Goal: Transaction & Acquisition: Purchase product/service

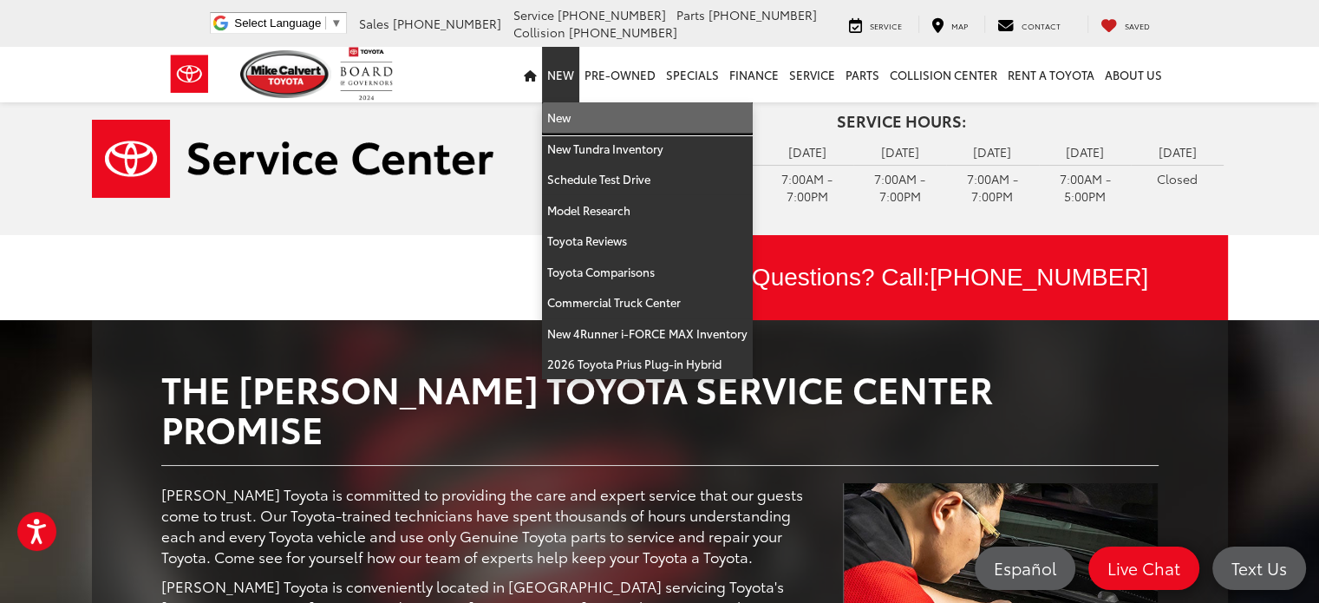
click at [566, 121] on link "New" at bounding box center [647, 117] width 211 height 31
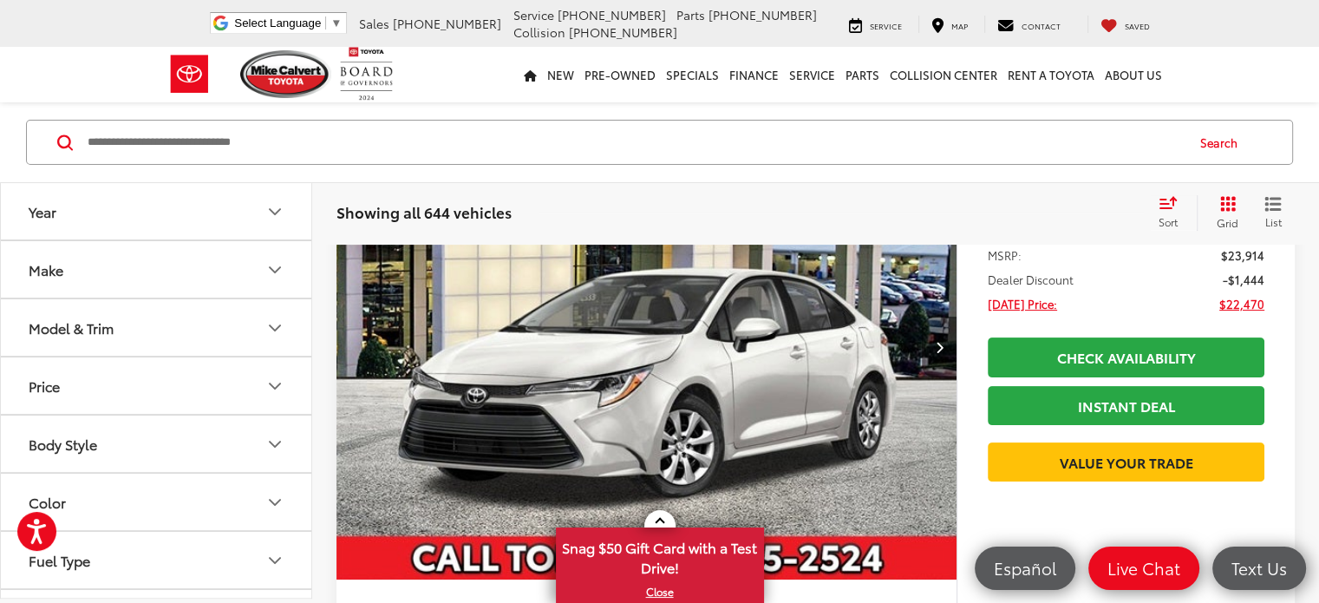
scroll to position [347, 0]
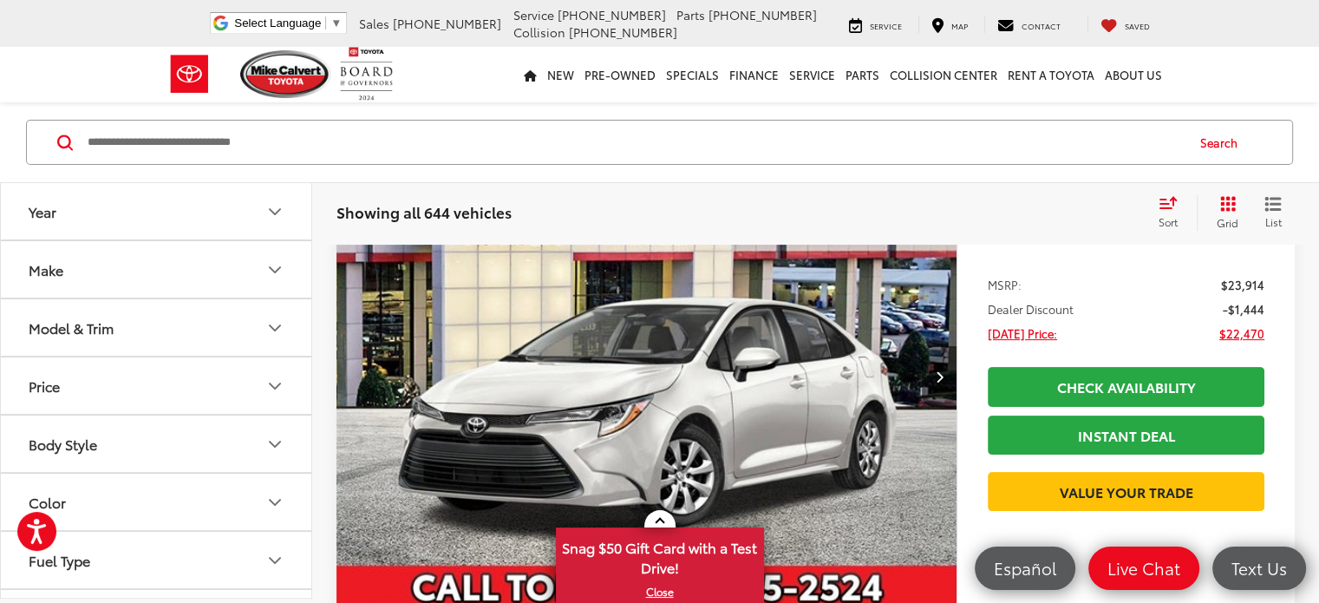
click at [156, 329] on button "Model & Trim" at bounding box center [157, 327] width 312 height 56
click at [276, 268] on icon "Make" at bounding box center [275, 269] width 21 height 21
click at [274, 433] on icon "Model & Trim" at bounding box center [275, 438] width 21 height 21
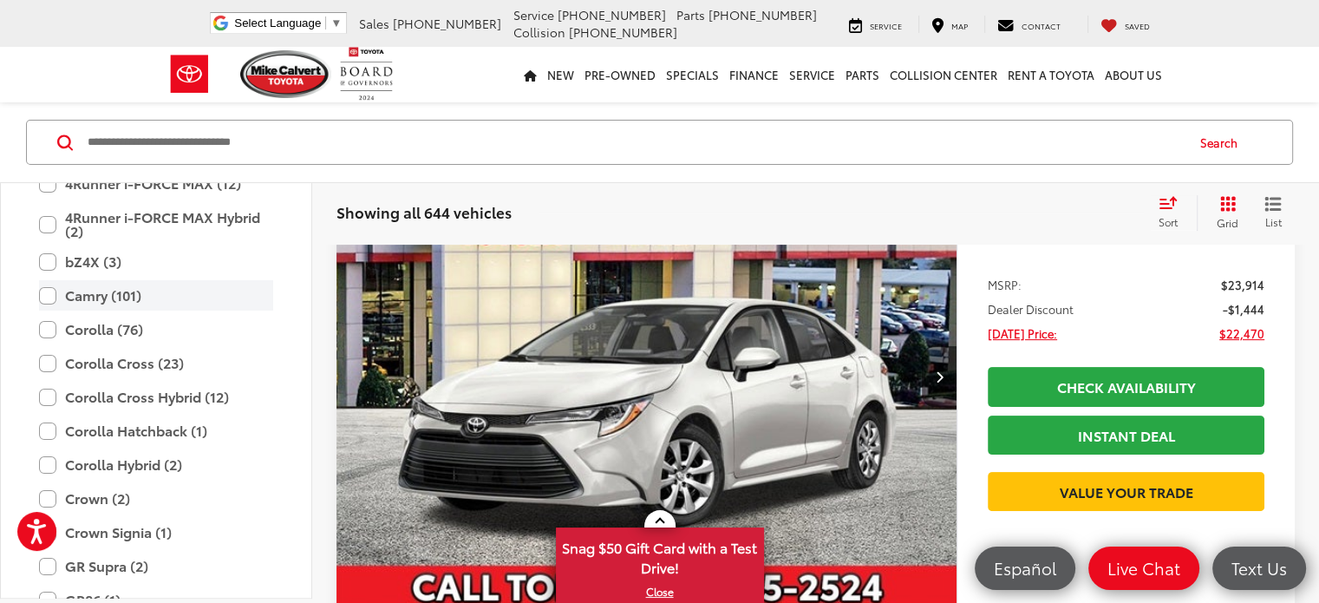
click at [52, 292] on label "Camry (101)" at bounding box center [156, 296] width 234 height 30
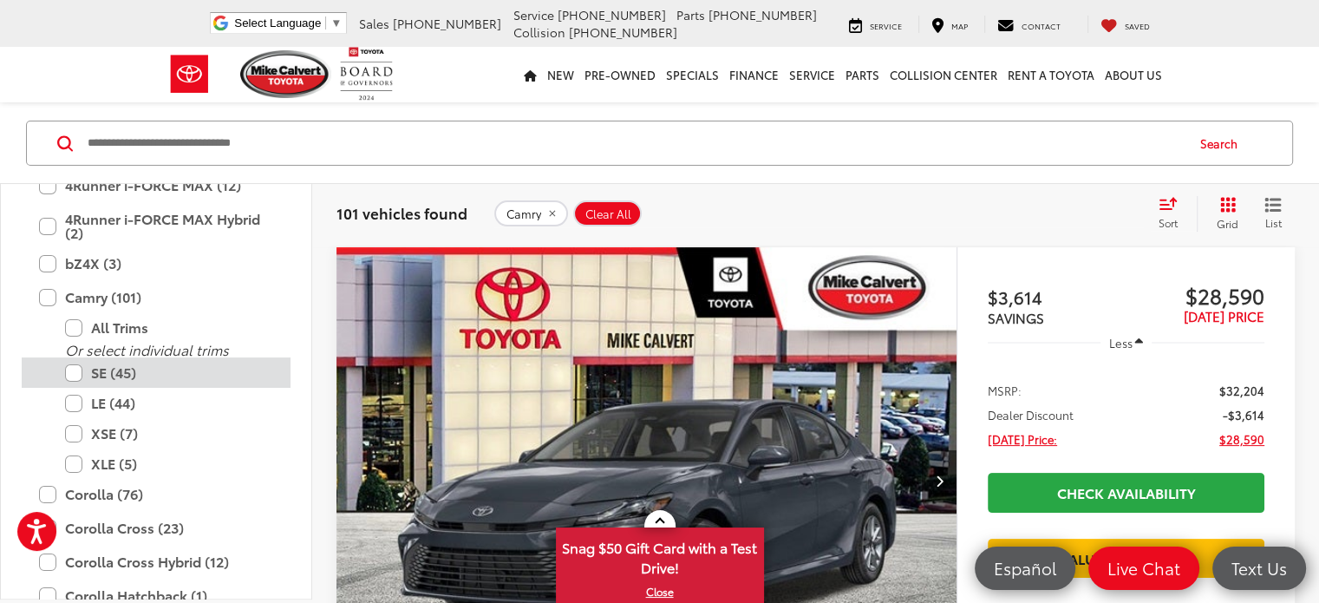
scroll to position [423, 0]
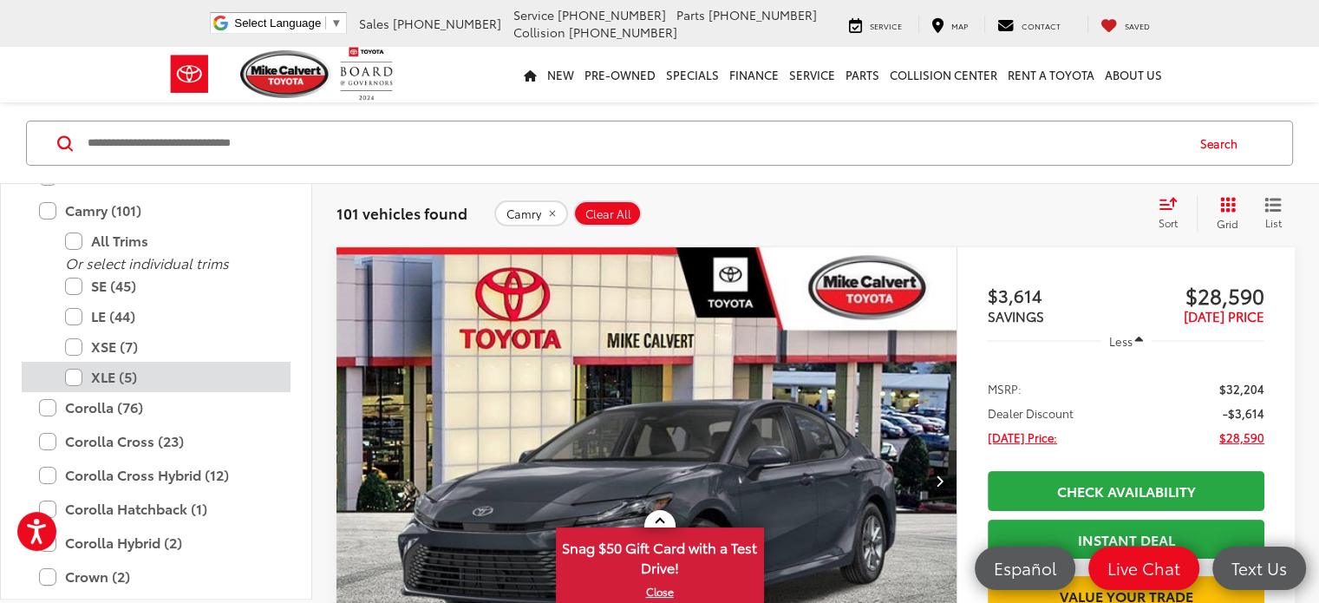
click at [70, 377] on label "XLE (5)" at bounding box center [169, 377] width 208 height 30
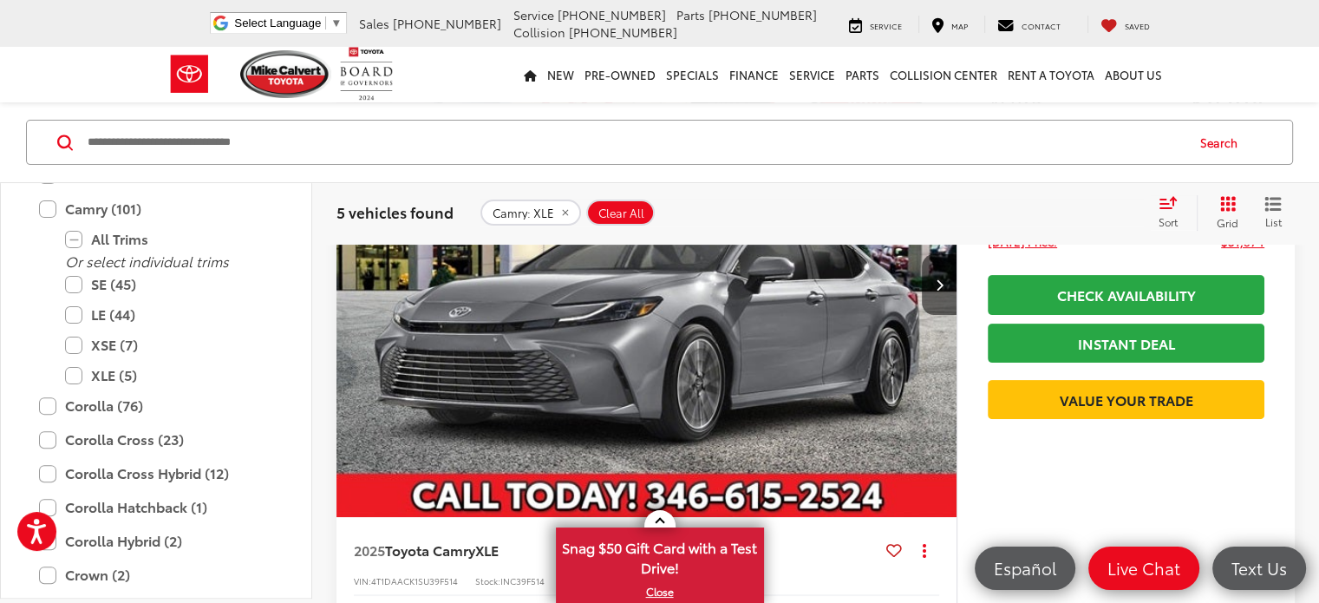
scroll to position [391, 0]
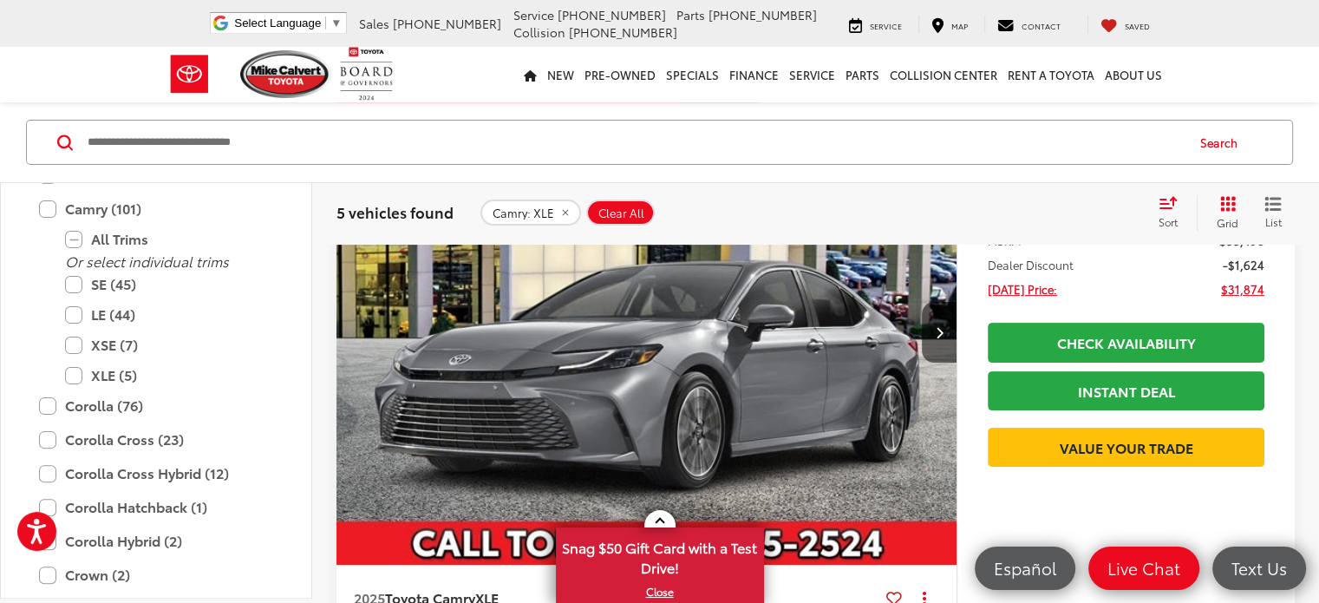
drag, startPoint x: 371, startPoint y: 415, endPoint x: 472, endPoint y: 422, distance: 100.9
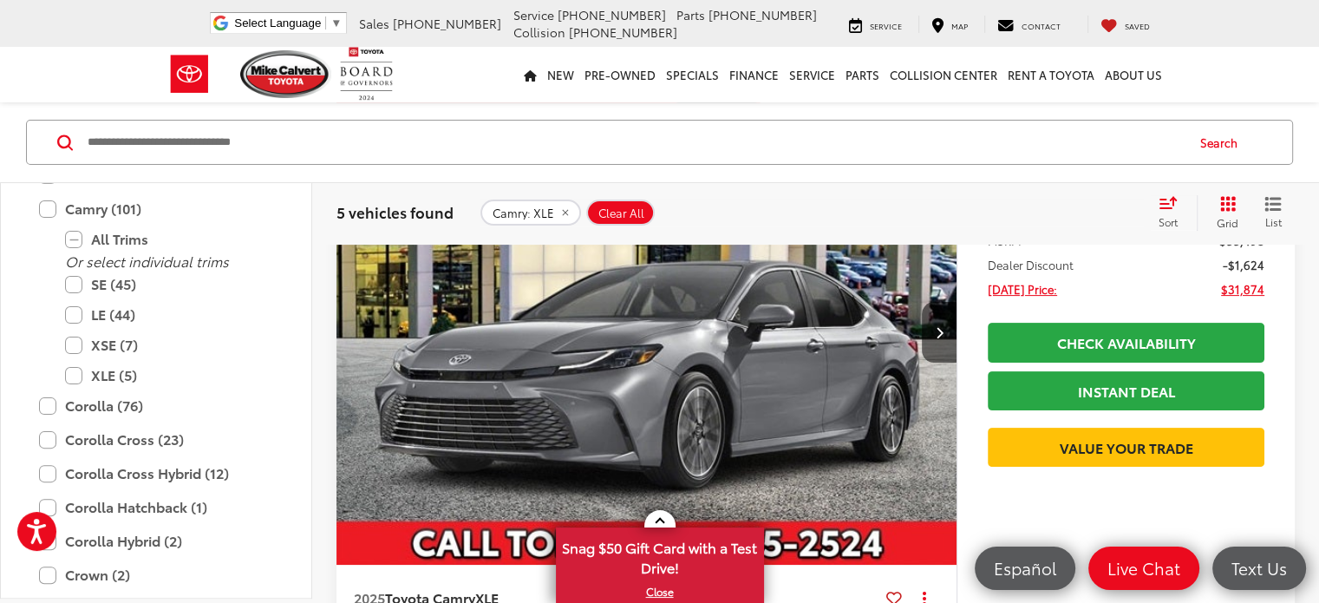
drag, startPoint x: 379, startPoint y: 410, endPoint x: 407, endPoint y: 410, distance: 27.8
copy span "4T1DAACK1SU39F514"
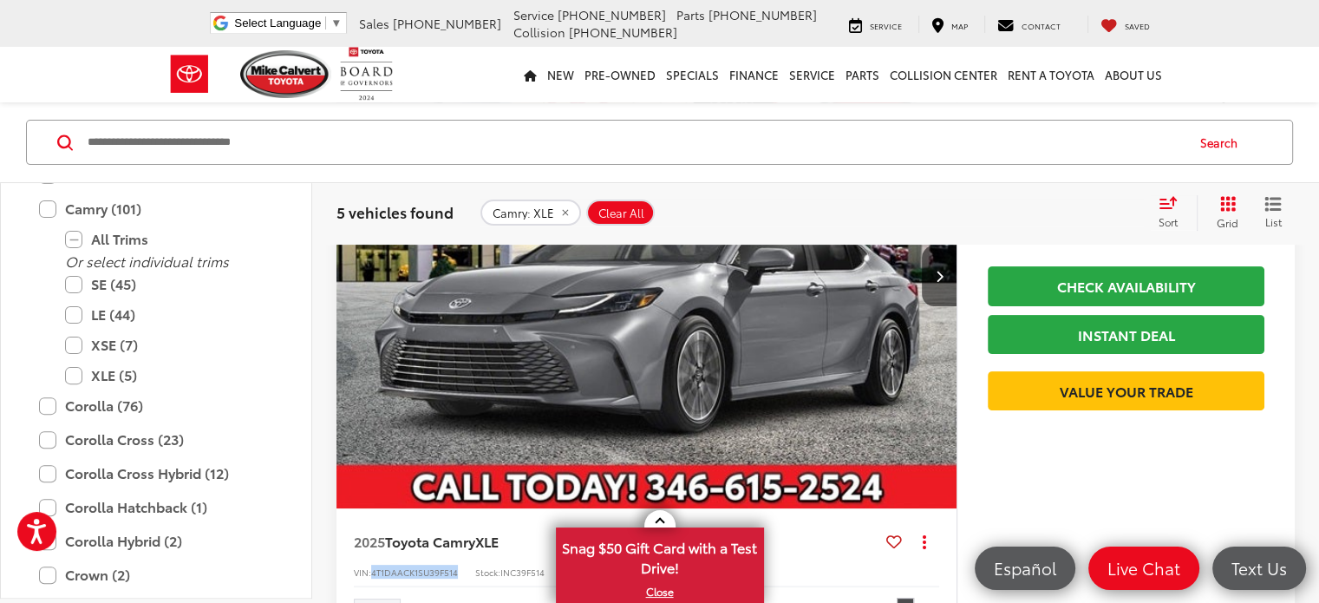
scroll to position [478, 0]
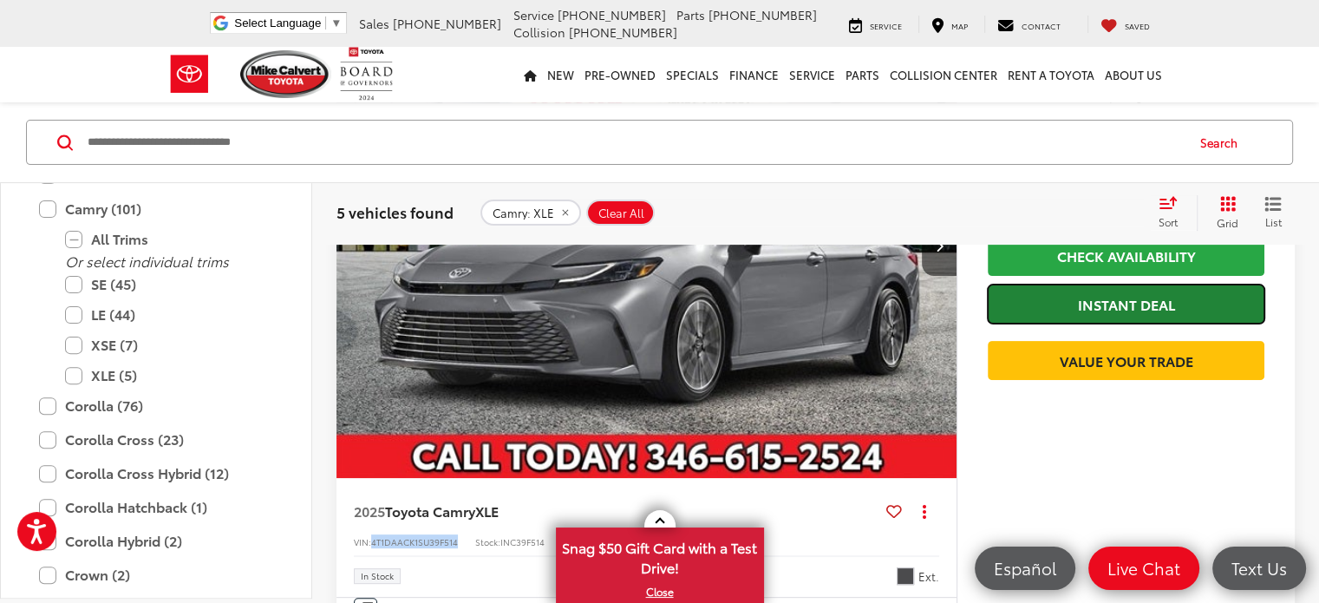
click at [1124, 301] on link "Instant Deal" at bounding box center [1126, 304] width 277 height 39
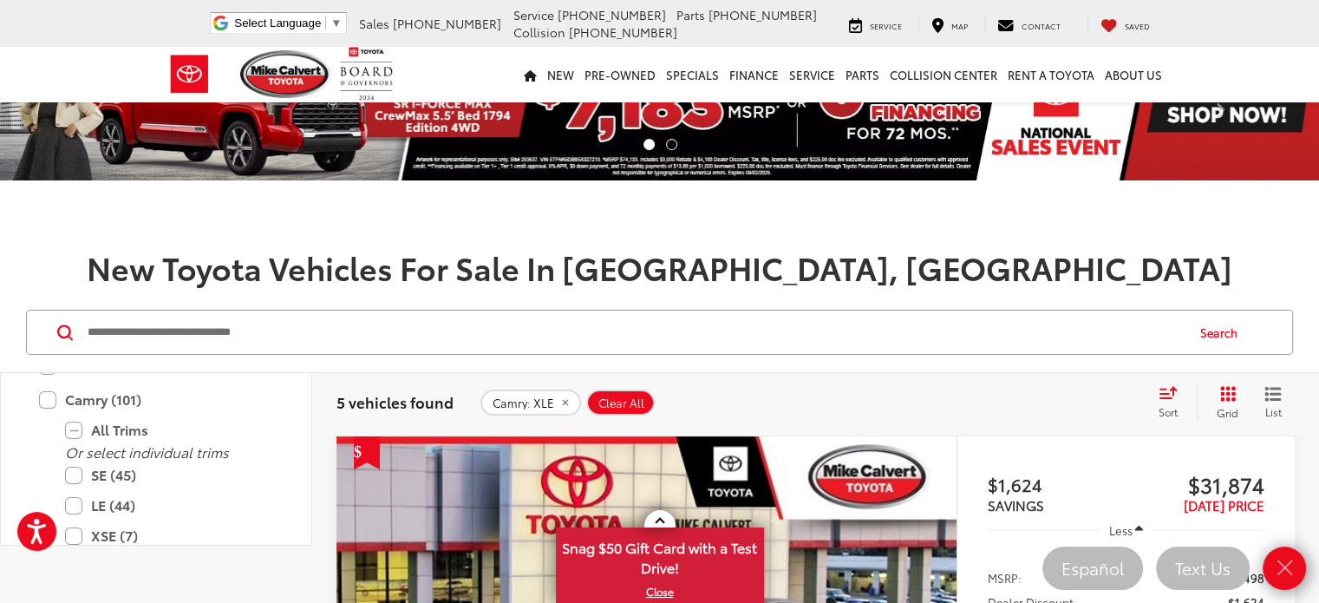
scroll to position [0, 0]
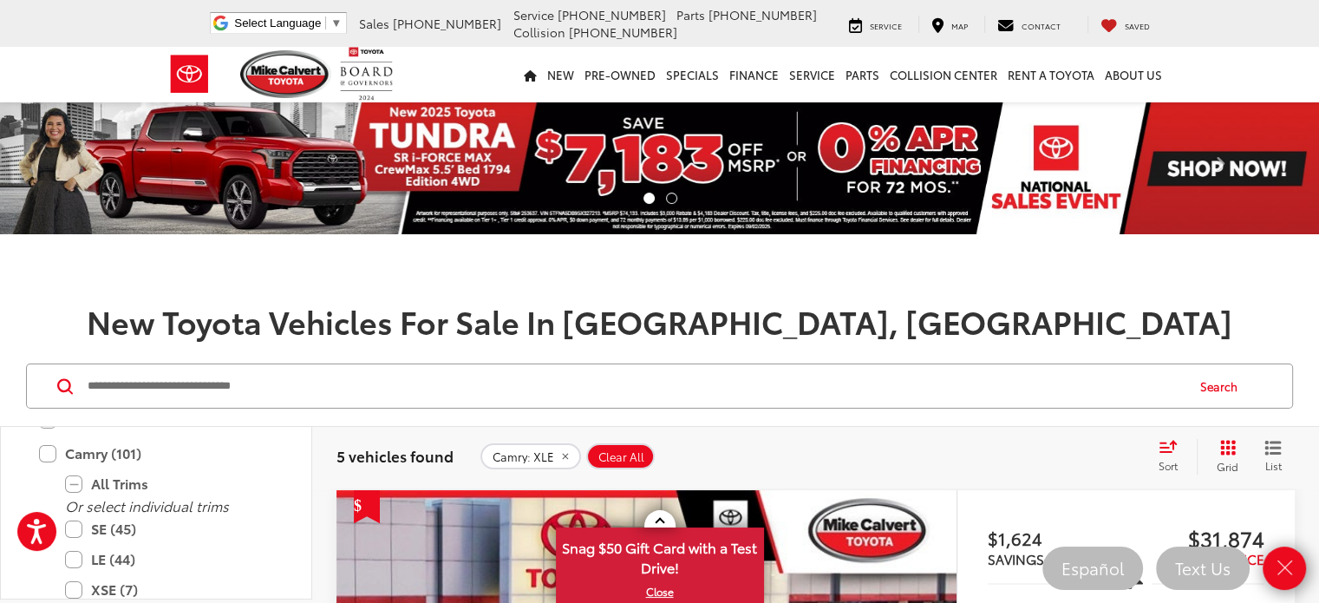
click at [208, 270] on h1 at bounding box center [659, 269] width 1319 height 35
click at [129, 291] on div "New Toyota Vehicles For Sale In [GEOGRAPHIC_DATA], [GEOGRAPHIC_DATA]" at bounding box center [659, 295] width 1319 height 86
click at [808, 436] on div "5 vehicles found Camry: XLE Clear All + 0 test Sort Price: High to Low Price: L…" at bounding box center [815, 456] width 1007 height 62
click at [734, 447] on div "Camry: XLE Clear All + 0" at bounding box center [812, 456] width 663 height 26
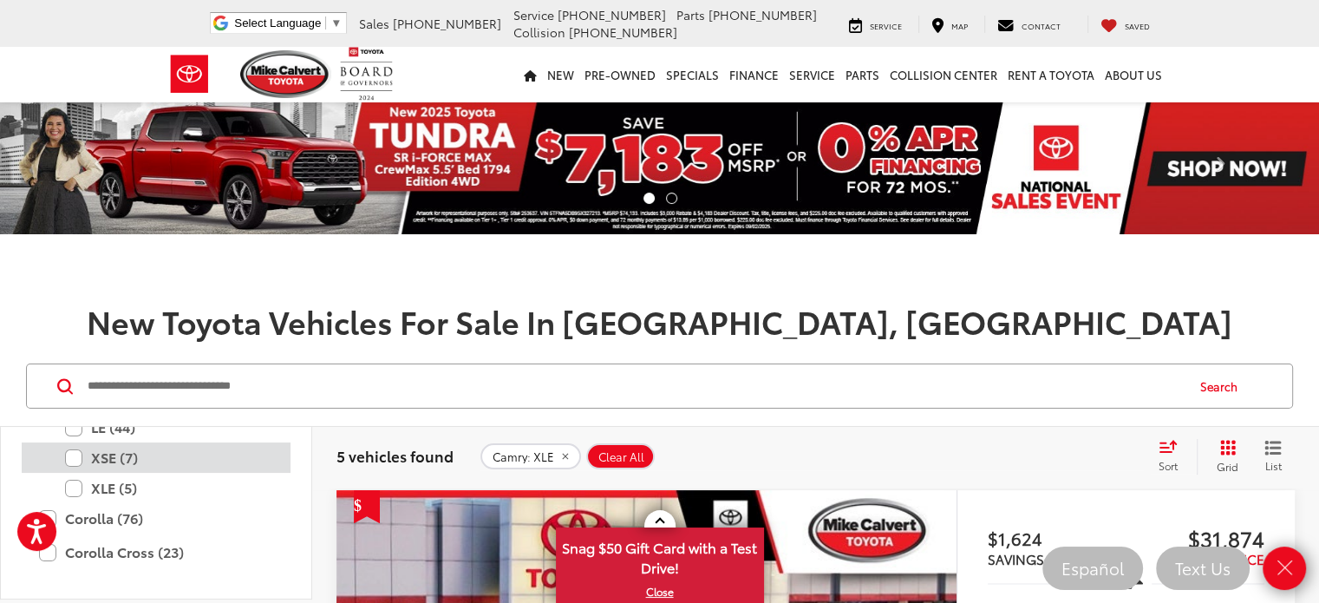
scroll to position [597, 0]
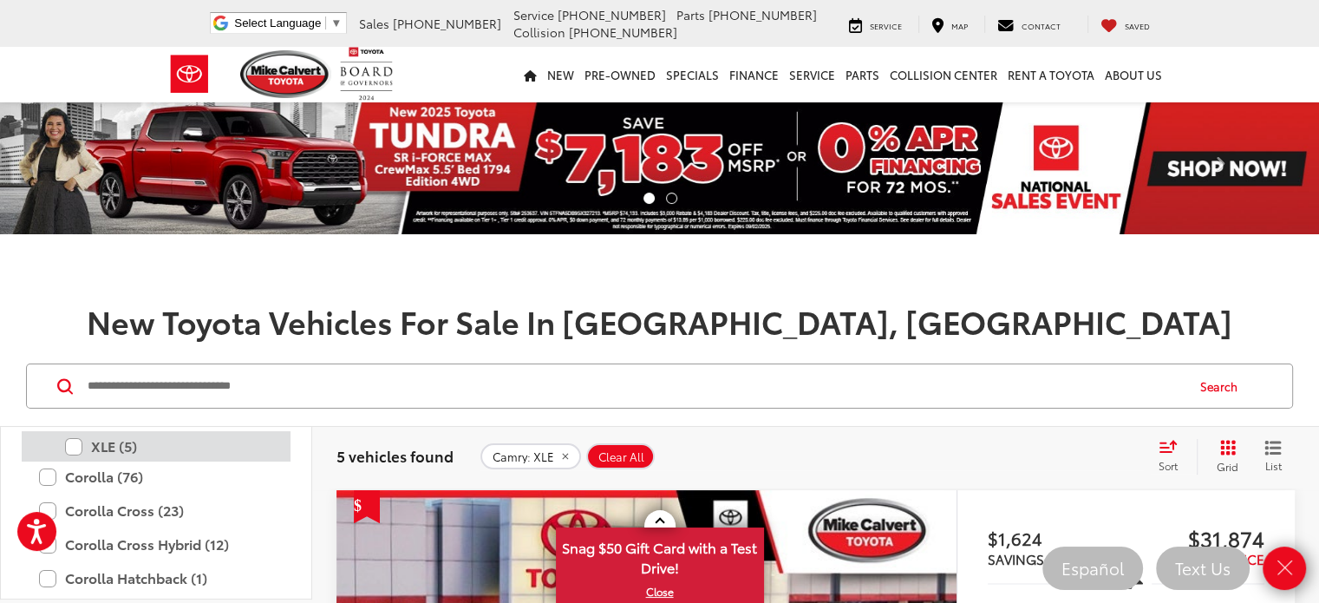
click at [76, 447] on label "XLE (5)" at bounding box center [169, 446] width 208 height 30
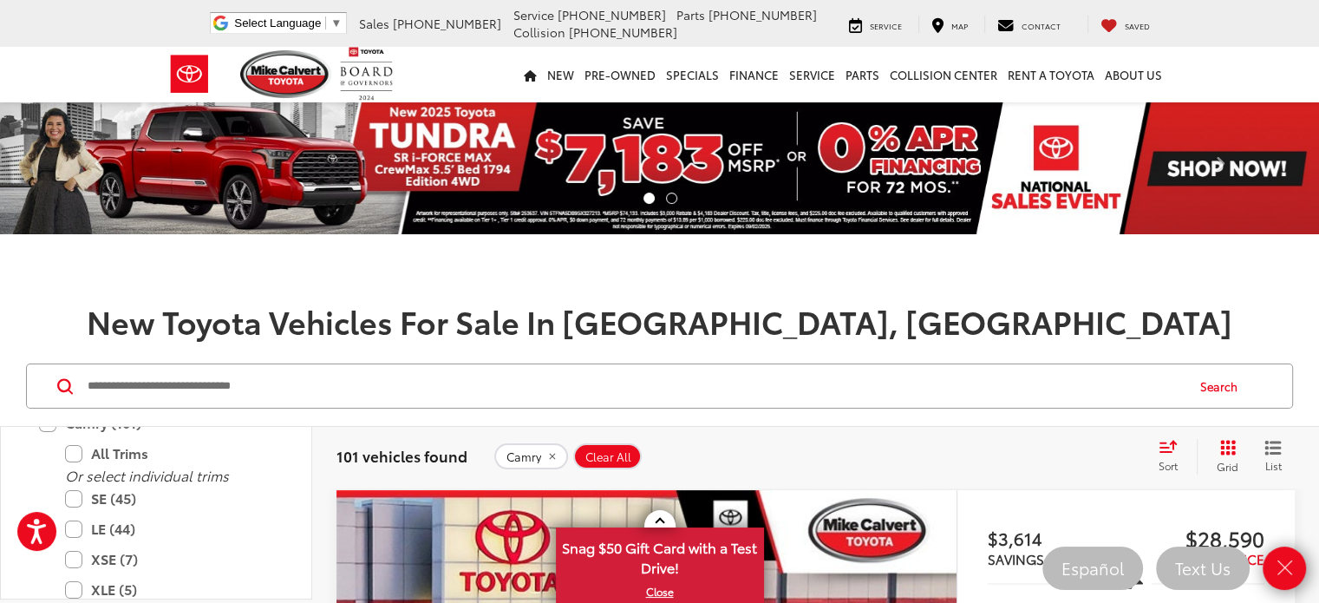
scroll to position [423, 0]
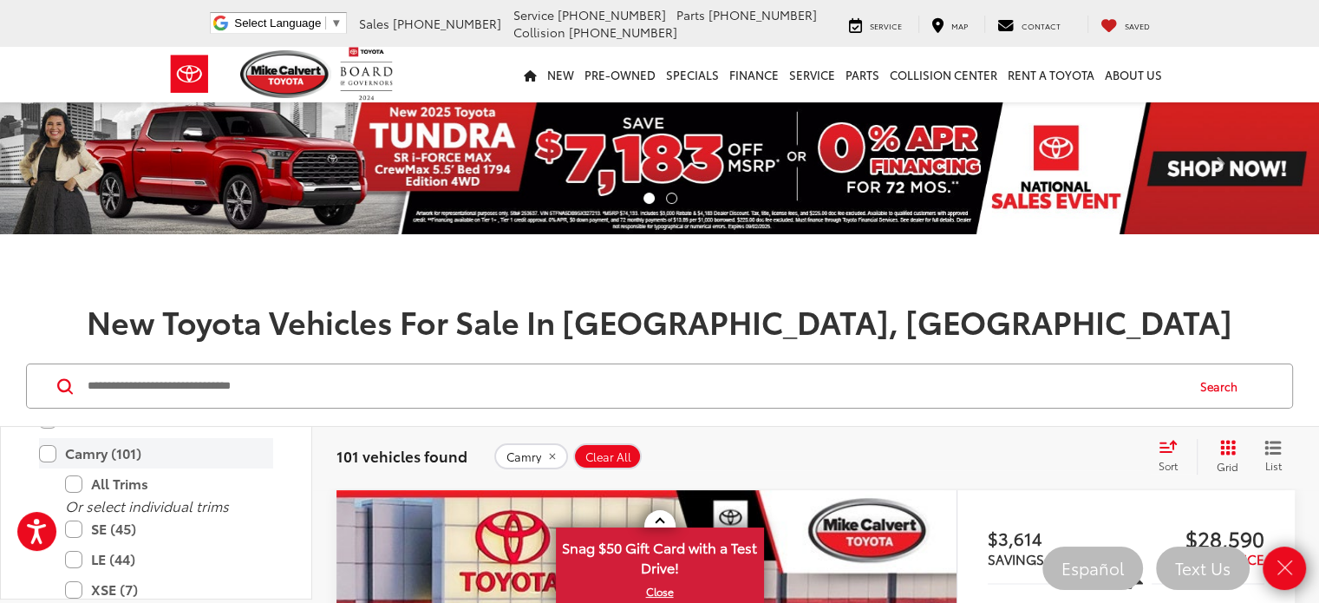
click at [49, 447] on label "Camry (101)" at bounding box center [156, 453] width 234 height 30
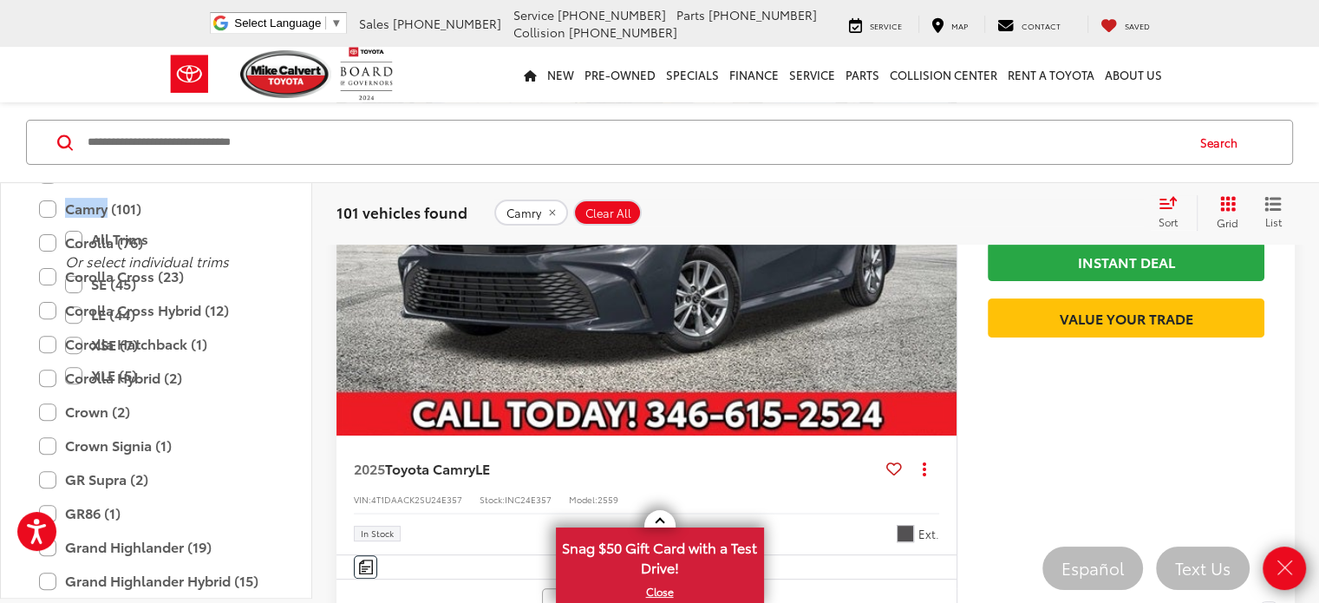
scroll to position [347, 0]
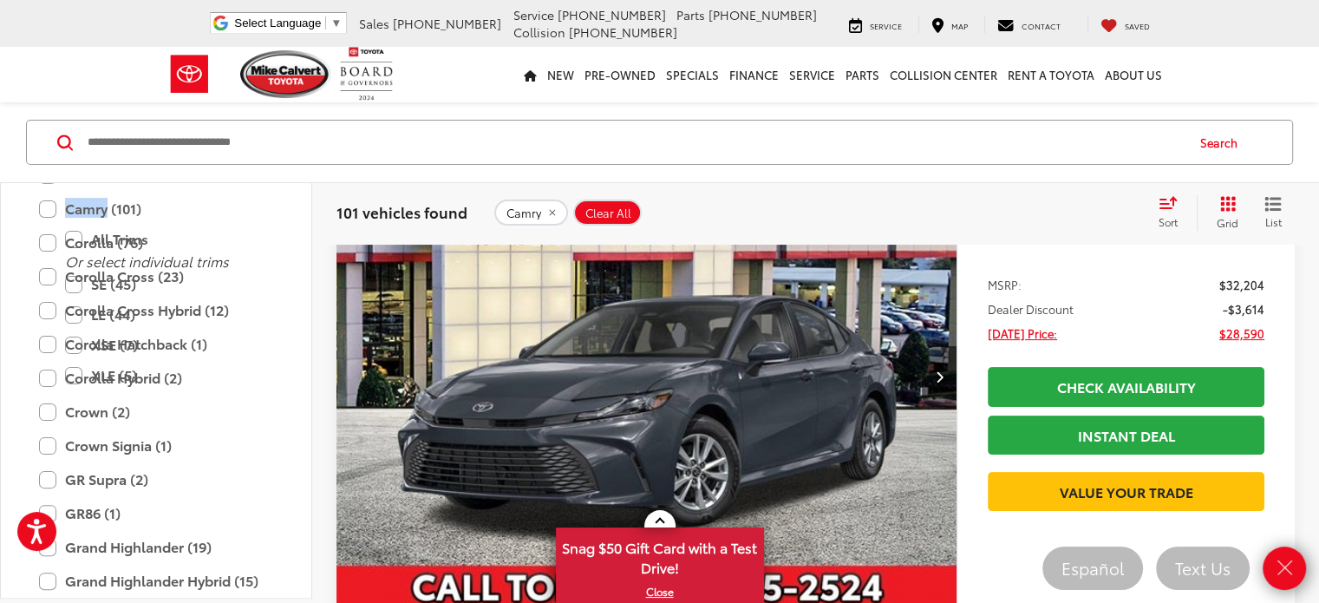
click at [559, 299] on img "2025 Toyota Camry LE 0" at bounding box center [647, 376] width 623 height 467
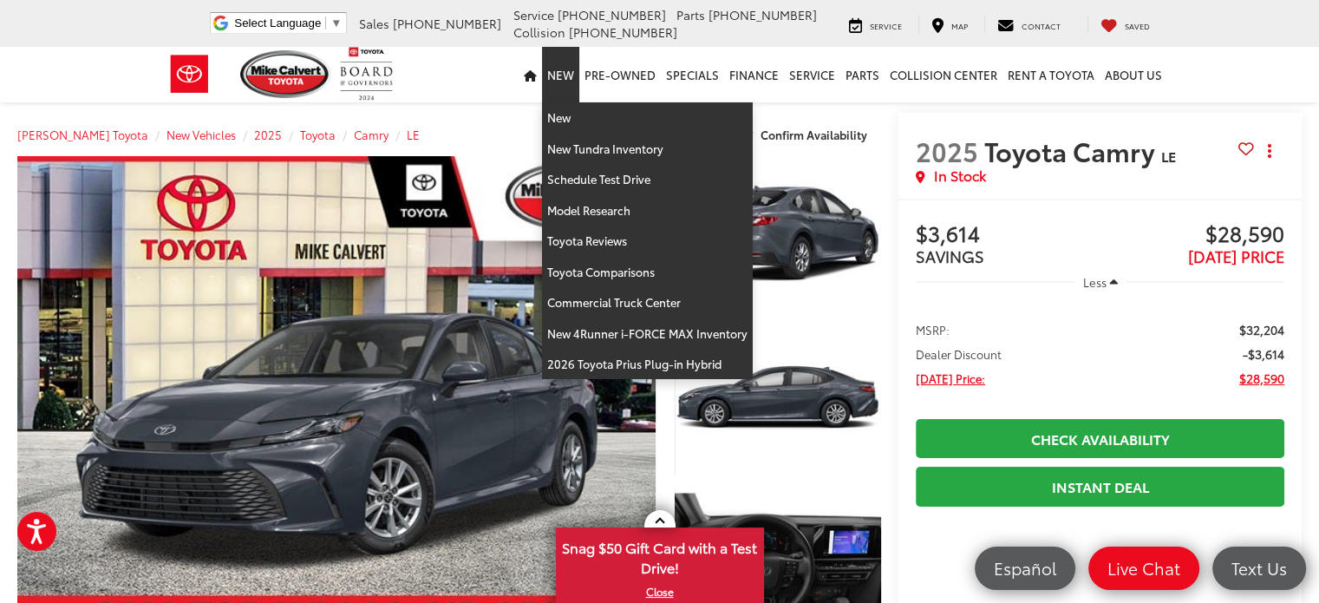
click at [553, 75] on link "New" at bounding box center [560, 75] width 37 height 56
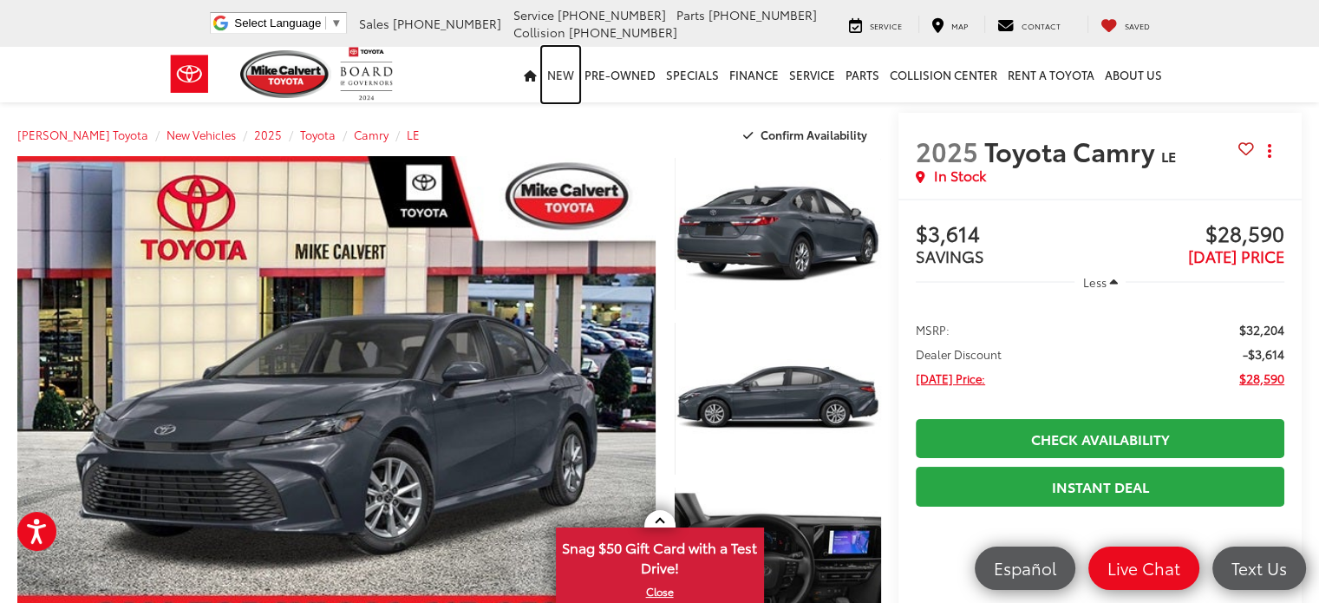
click at [567, 78] on link "New" at bounding box center [560, 75] width 37 height 56
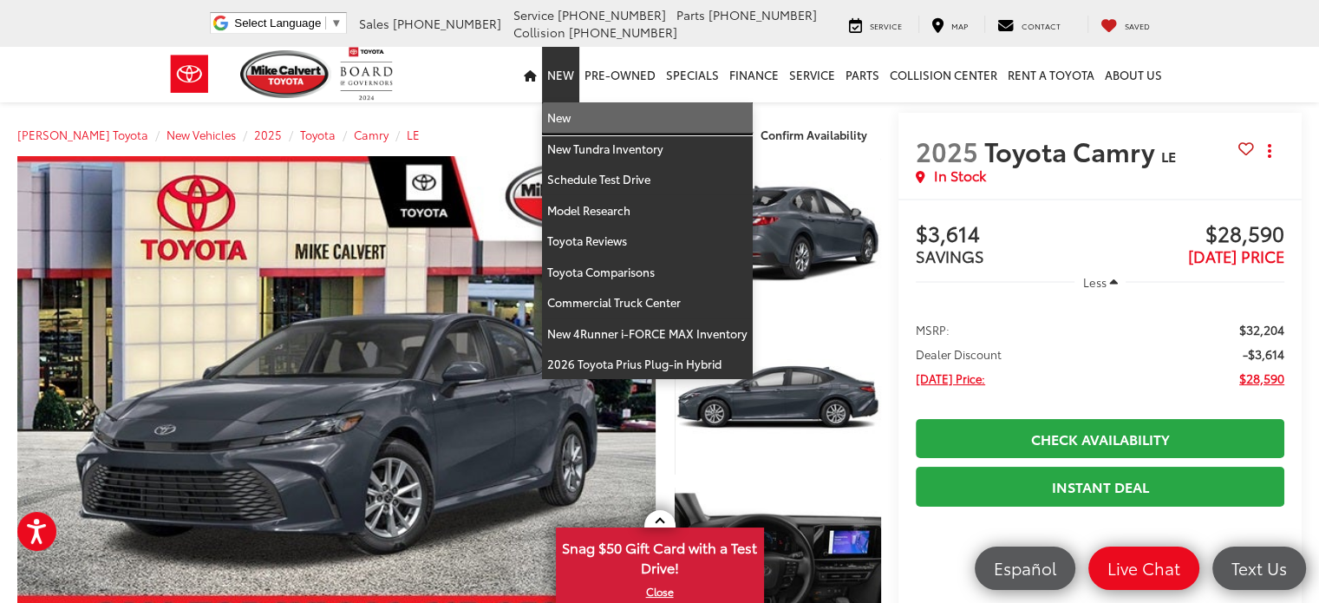
click at [566, 114] on link "New" at bounding box center [647, 117] width 211 height 31
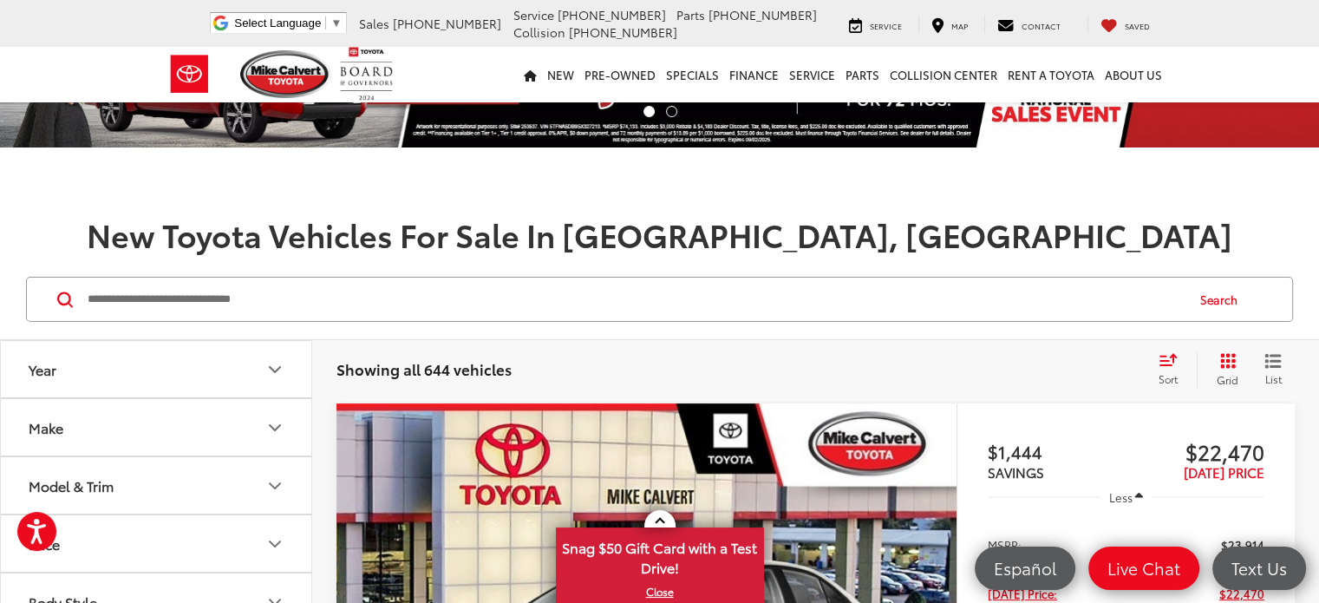
scroll to position [173, 0]
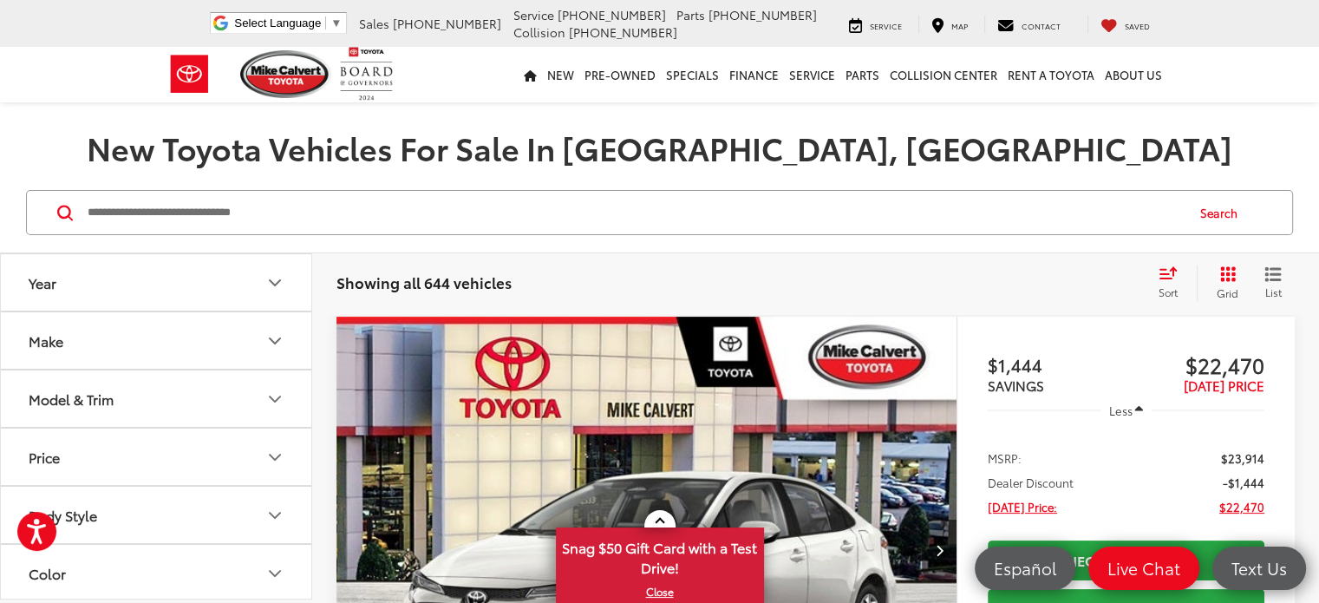
click at [139, 401] on button "Model & Trim" at bounding box center [157, 398] width 312 height 56
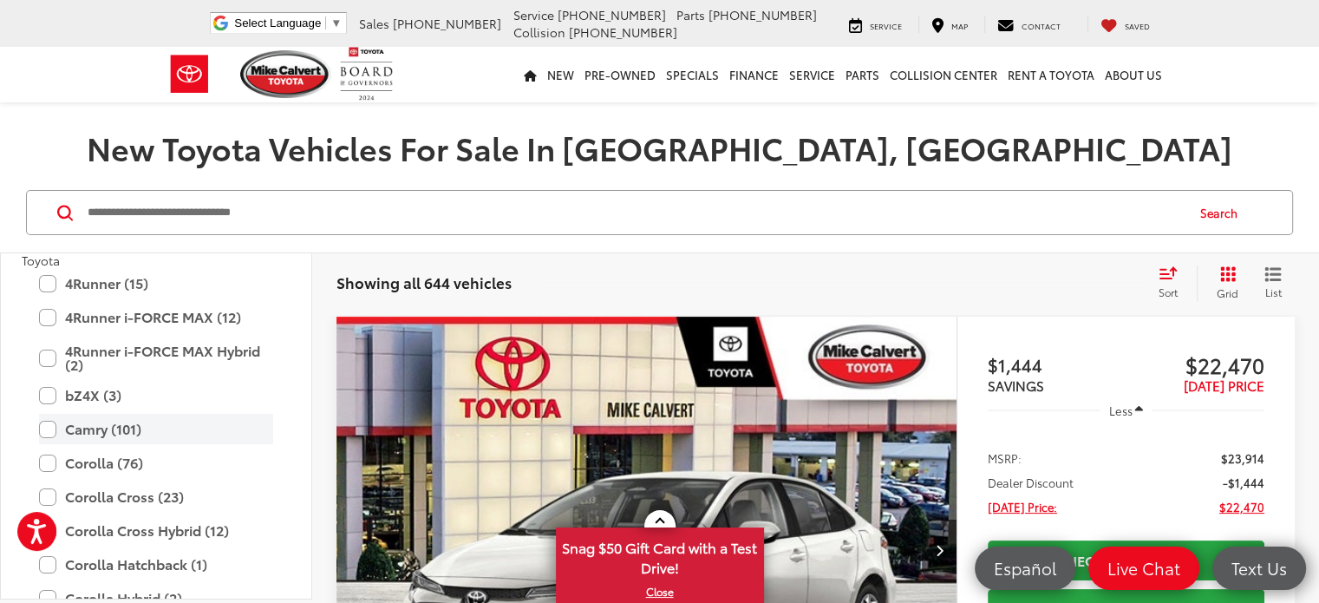
click at [50, 428] on label "Camry (101)" at bounding box center [156, 429] width 234 height 30
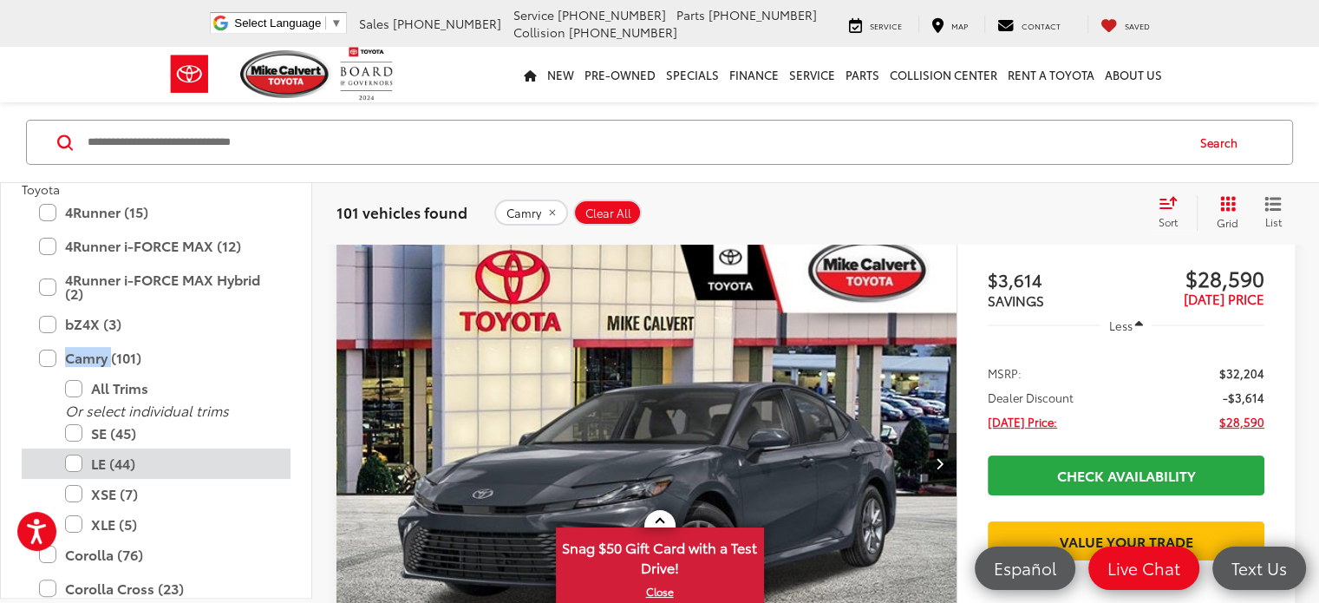
scroll to position [260, 0]
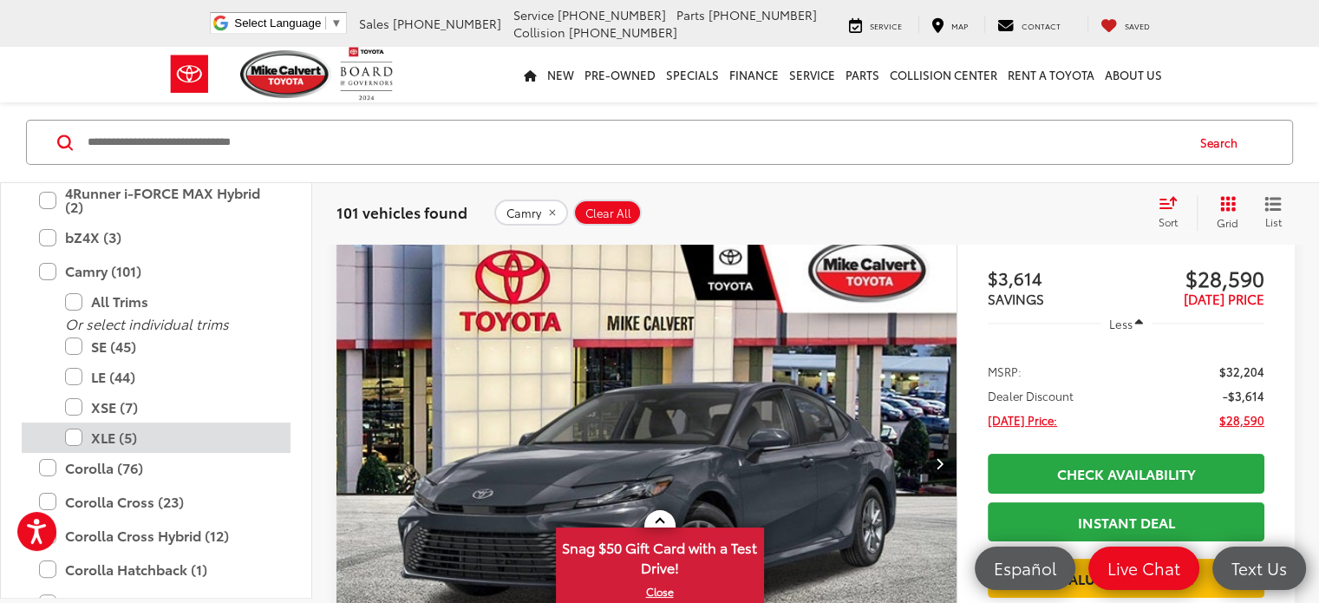
click at [72, 438] on label "XLE (5)" at bounding box center [169, 437] width 208 height 30
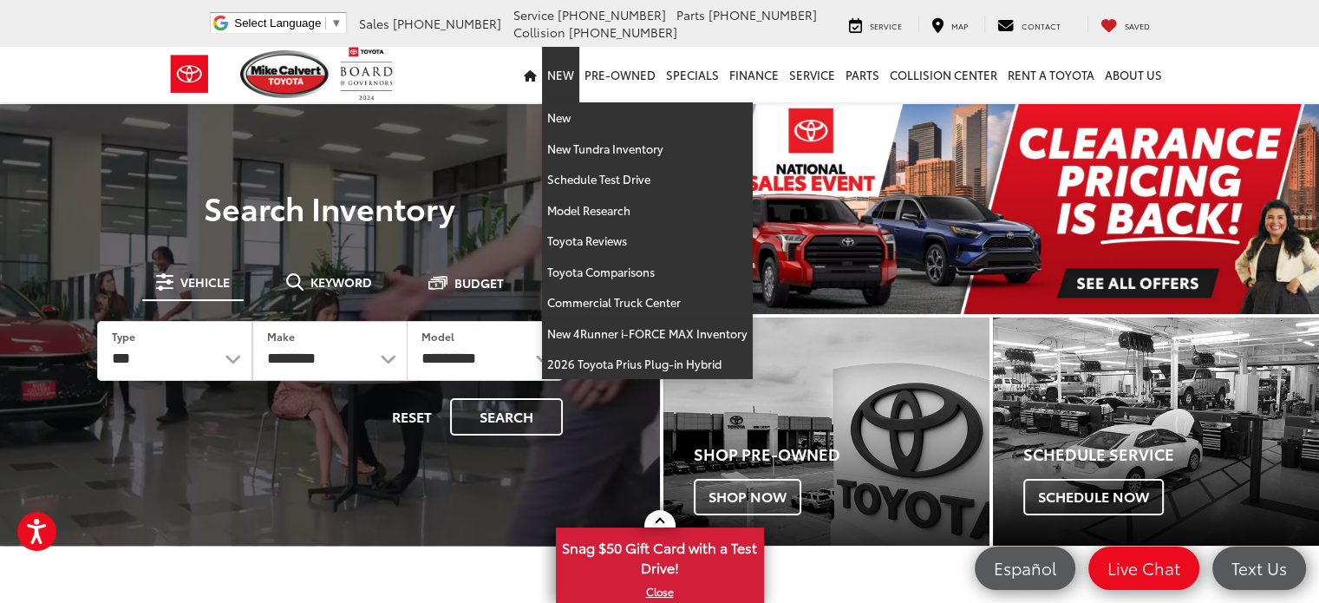
click at [569, 73] on link "New" at bounding box center [560, 75] width 37 height 56
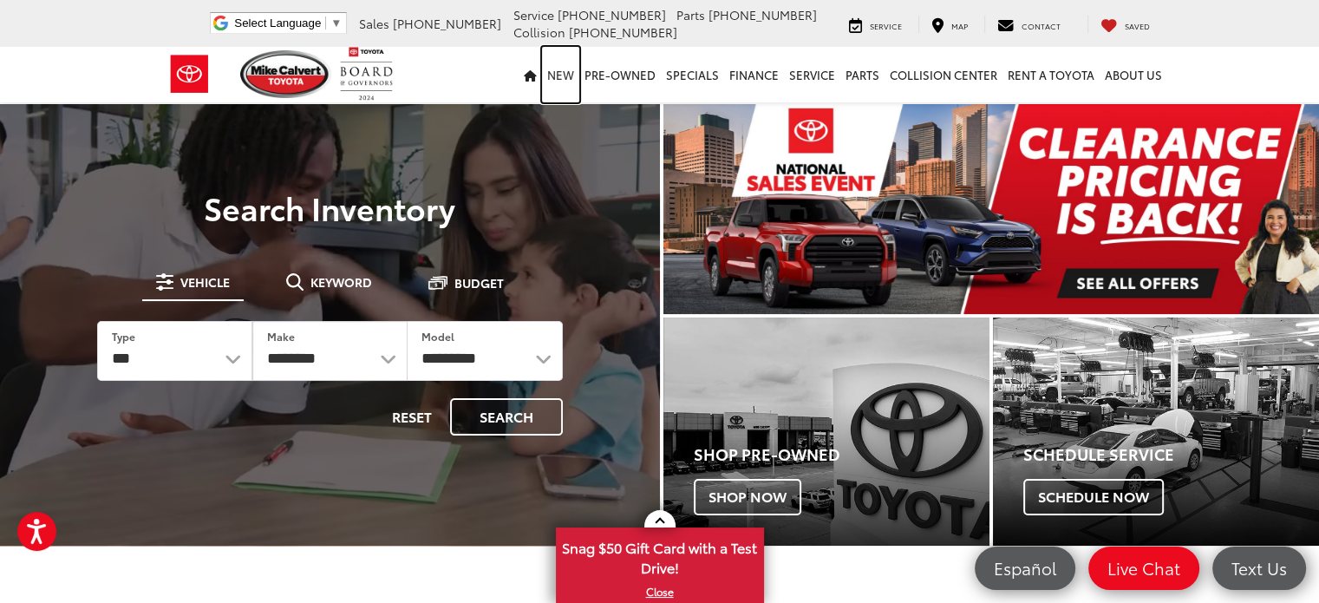
click at [569, 73] on link "New" at bounding box center [560, 75] width 37 height 56
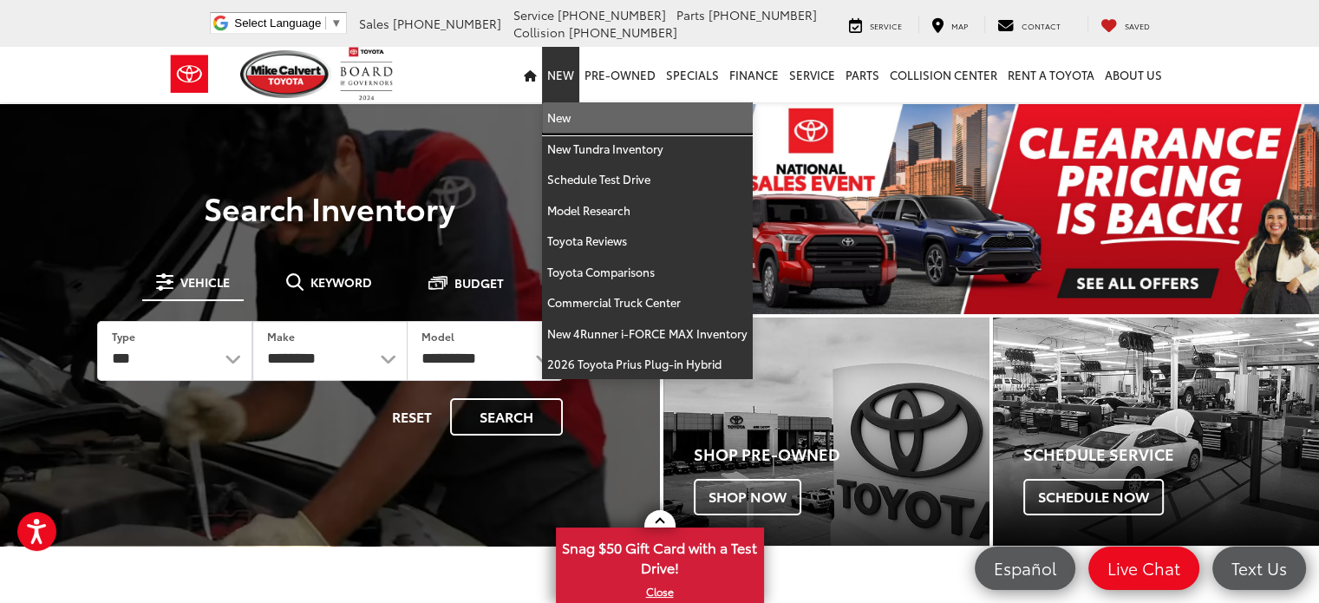
click at [565, 119] on link "New" at bounding box center [647, 117] width 211 height 31
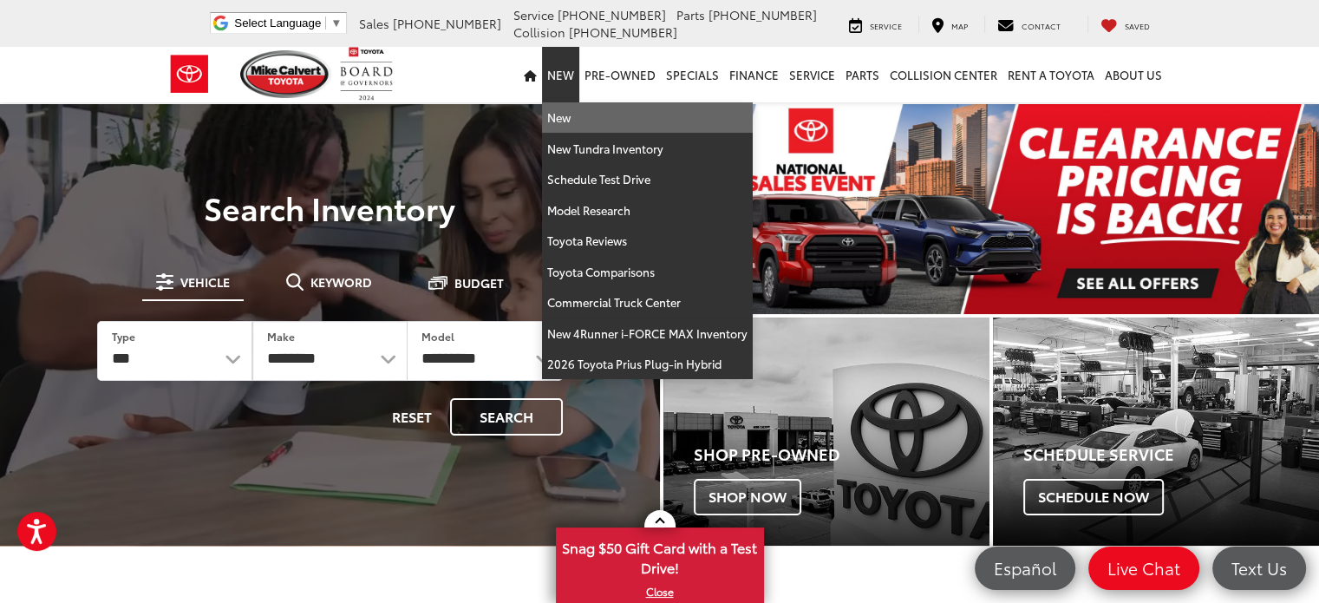
click at [565, 119] on div at bounding box center [330, 405] width 660 height 603
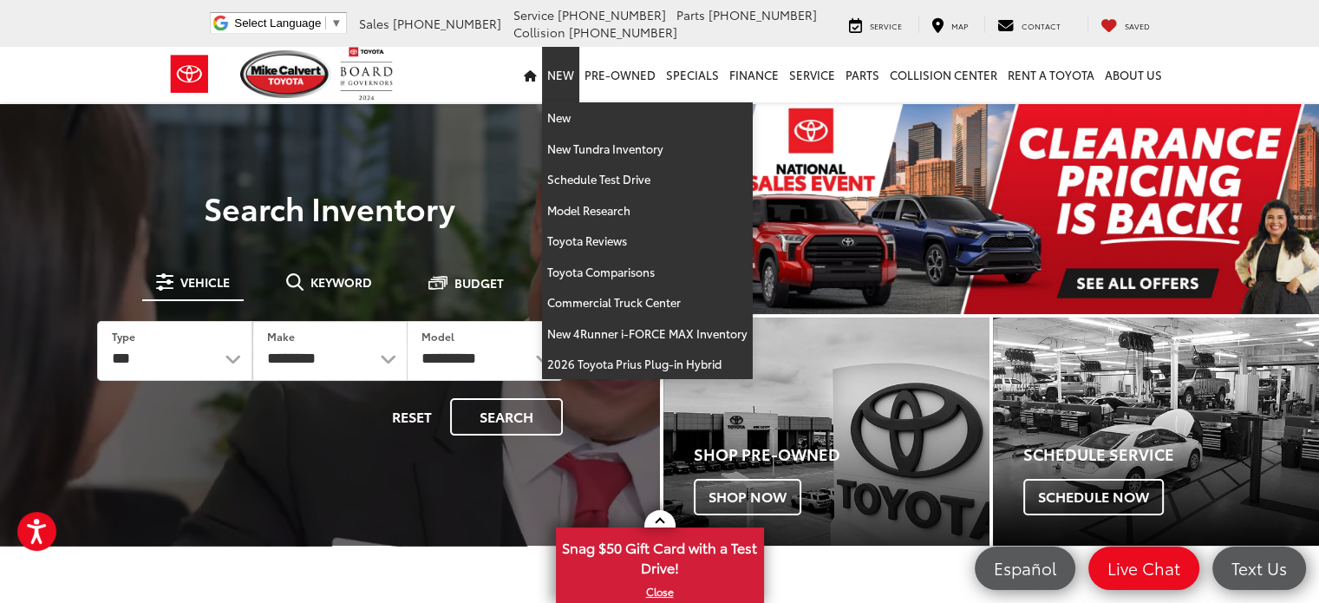
click at [565, 119] on div at bounding box center [330, 405] width 660 height 603
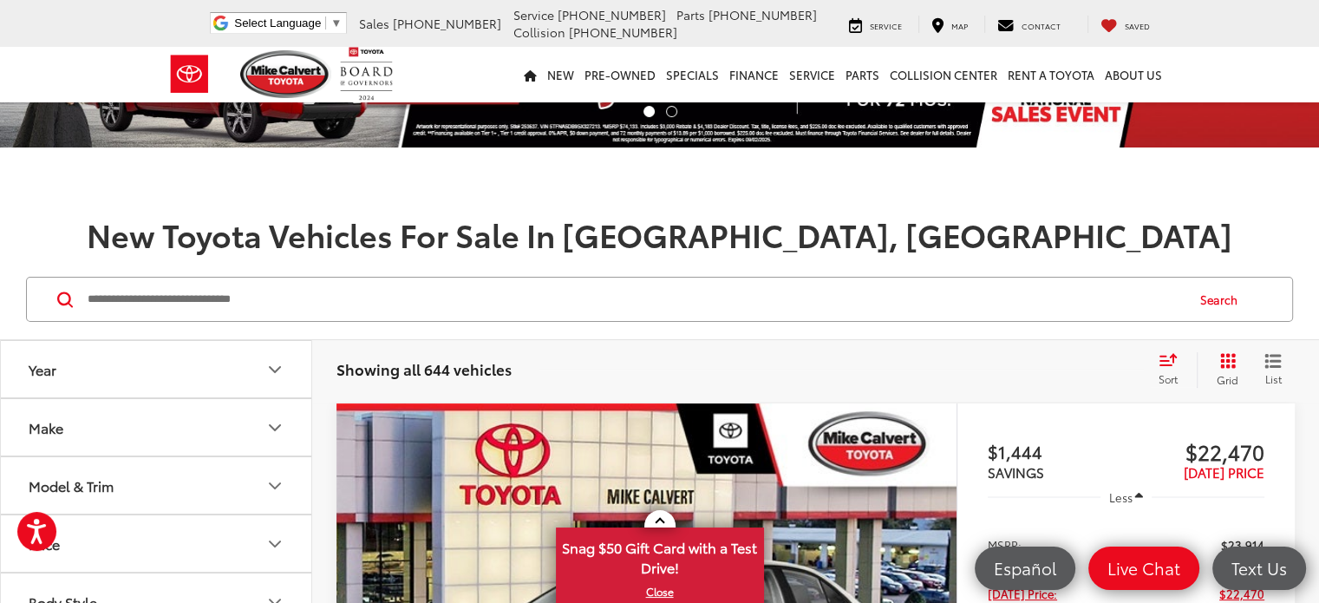
scroll to position [173, 0]
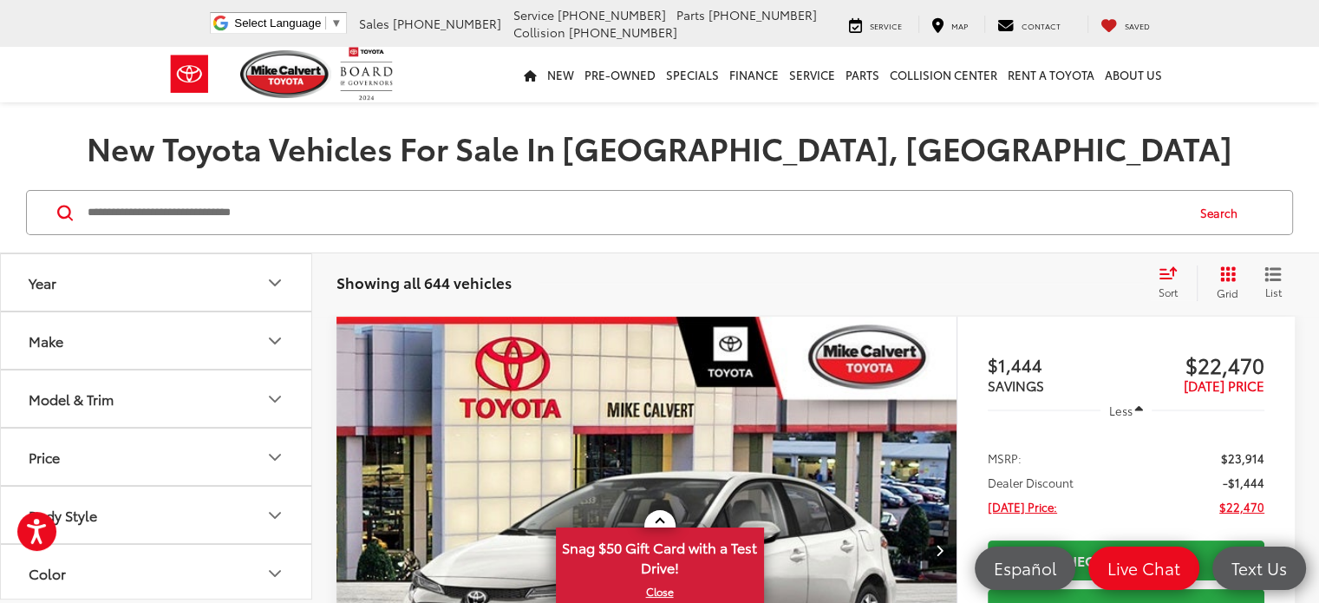
click at [245, 218] on input "Search by Make, Model, or Keyword" at bounding box center [635, 213] width 1098 height 42
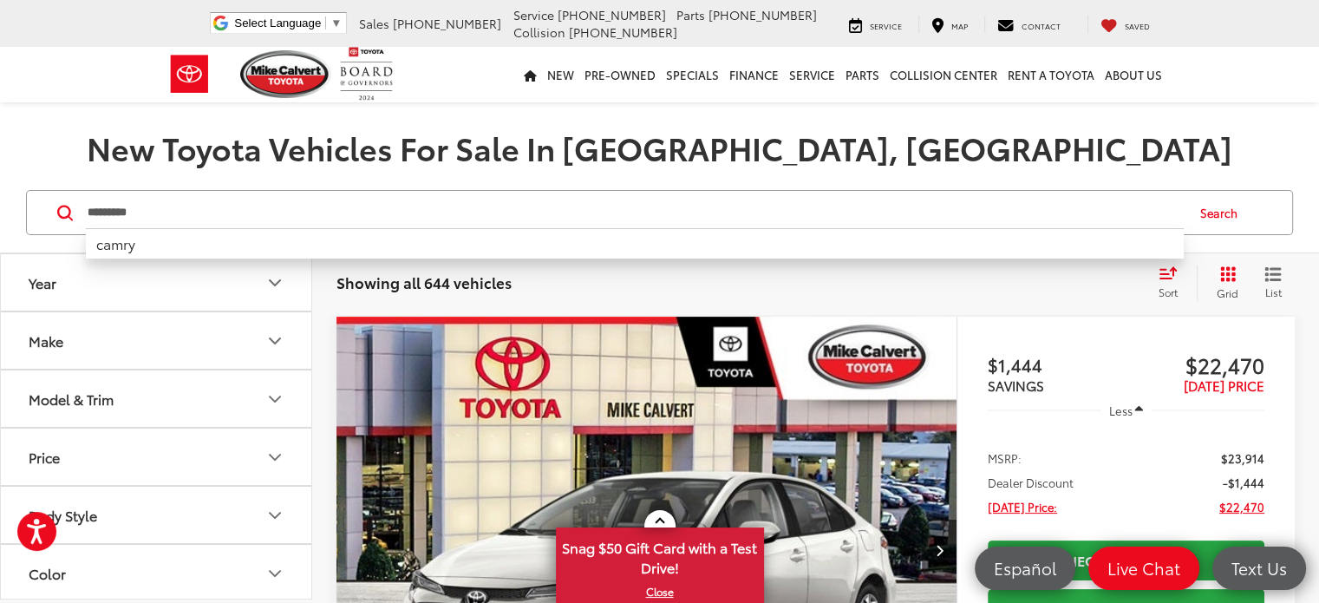
type input "*********"
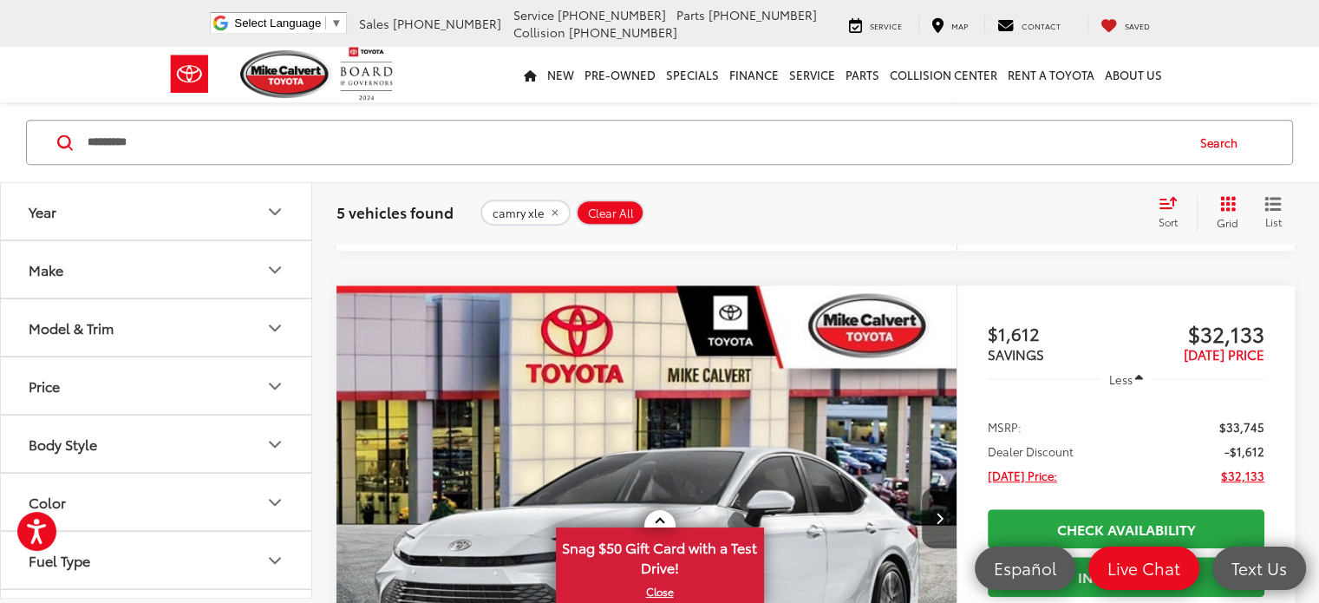
scroll to position [954, 0]
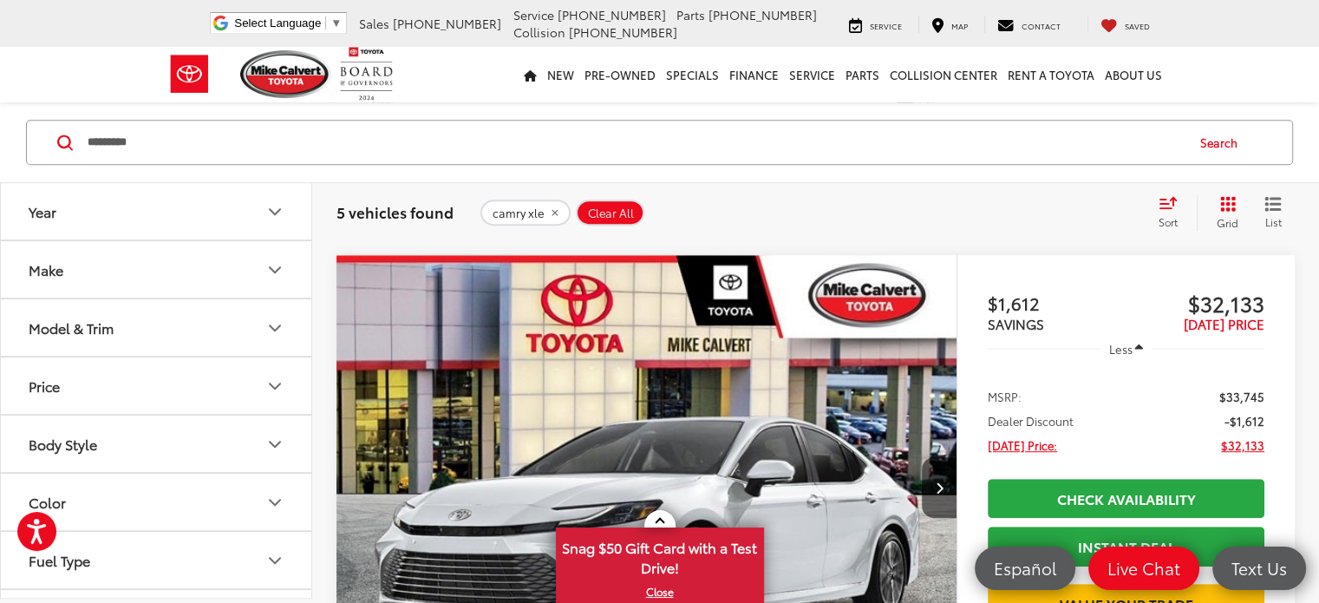
drag, startPoint x: 374, startPoint y: 447, endPoint x: 470, endPoint y: 447, distance: 96.3
copy span "4T1DAACK0SU02C139"
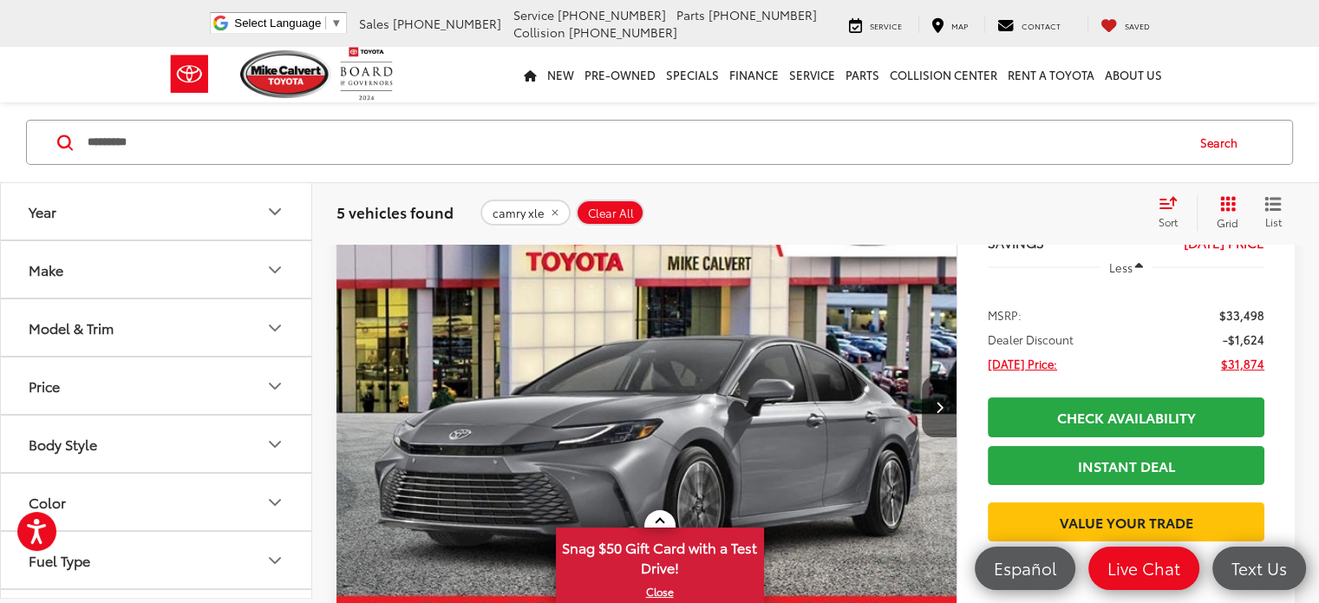
scroll to position [347, 0]
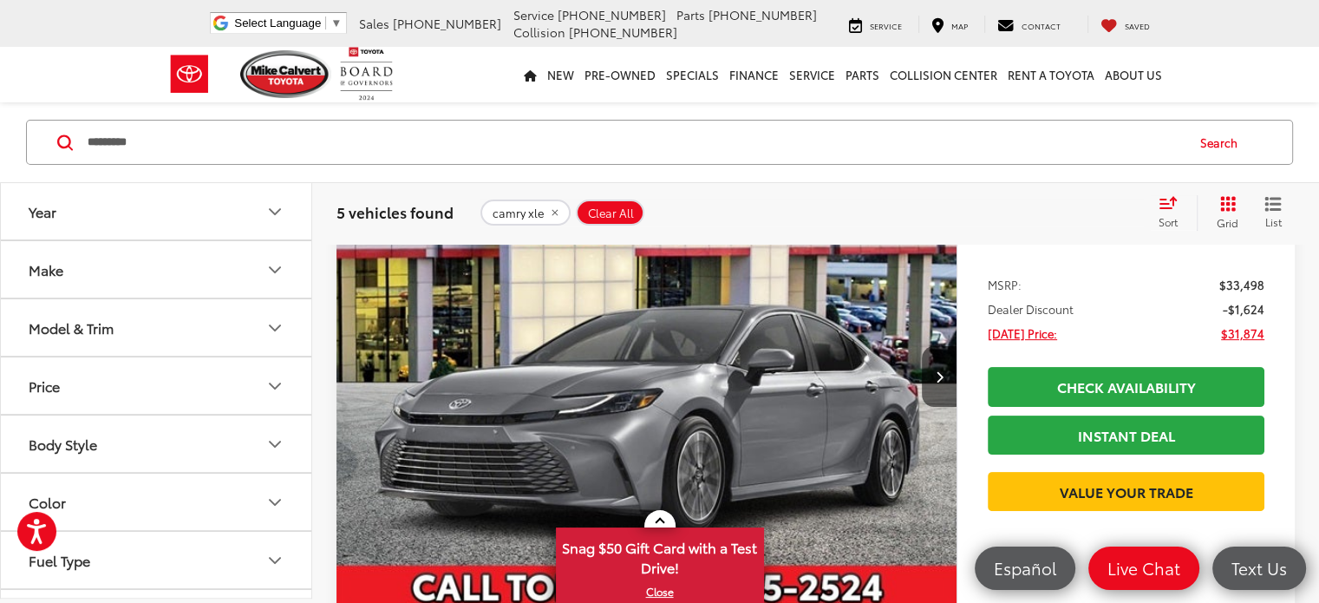
drag, startPoint x: 373, startPoint y: 459, endPoint x: 385, endPoint y: 461, distance: 12.3
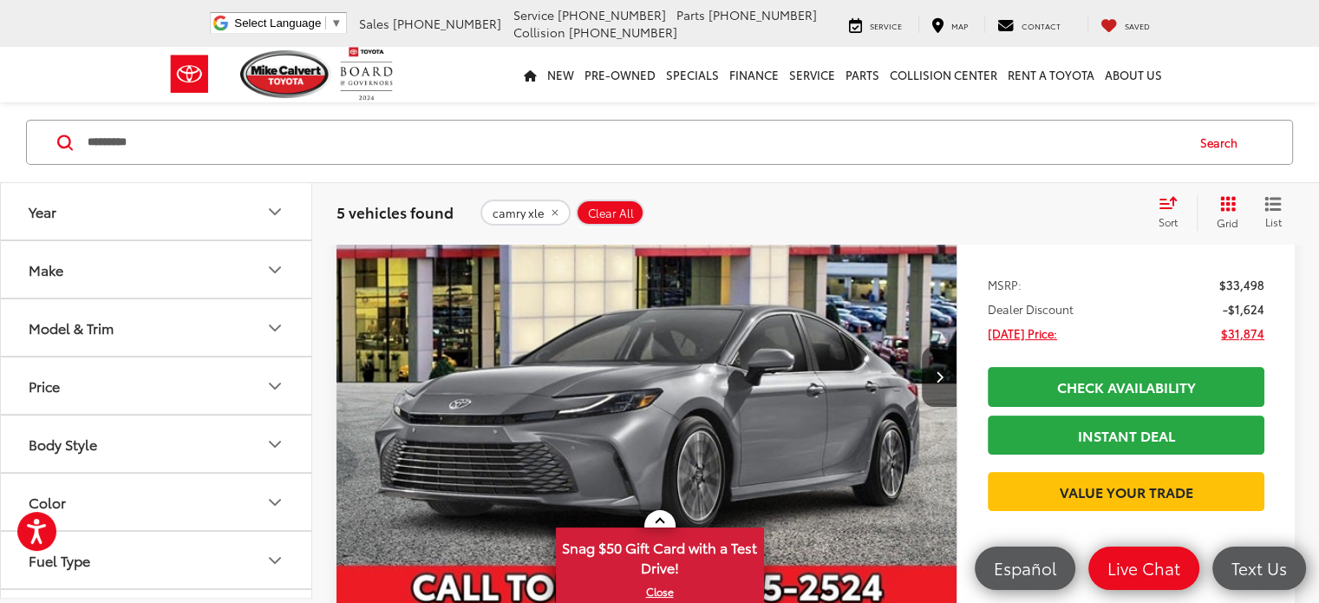
drag, startPoint x: 376, startPoint y: 458, endPoint x: 446, endPoint y: 461, distance: 70.3
drag, startPoint x: 371, startPoint y: 458, endPoint x: 466, endPoint y: 464, distance: 94.7
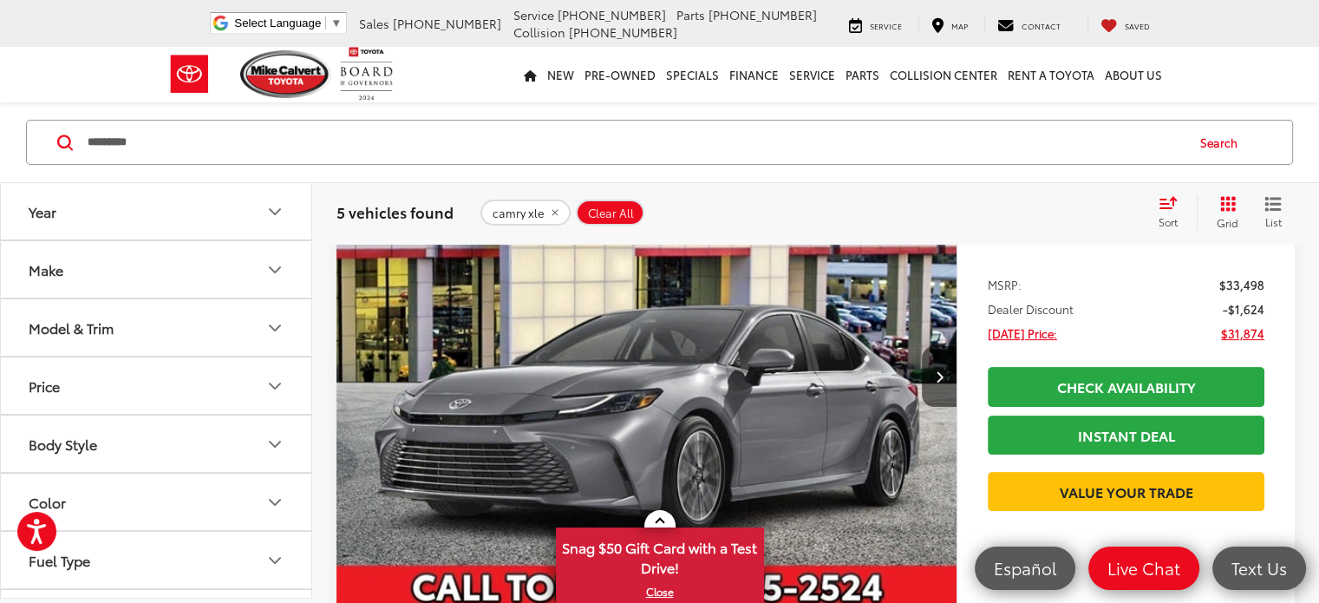
copy div "4T1DAACK1SU39F514"
